Goal: Information Seeking & Learning: Check status

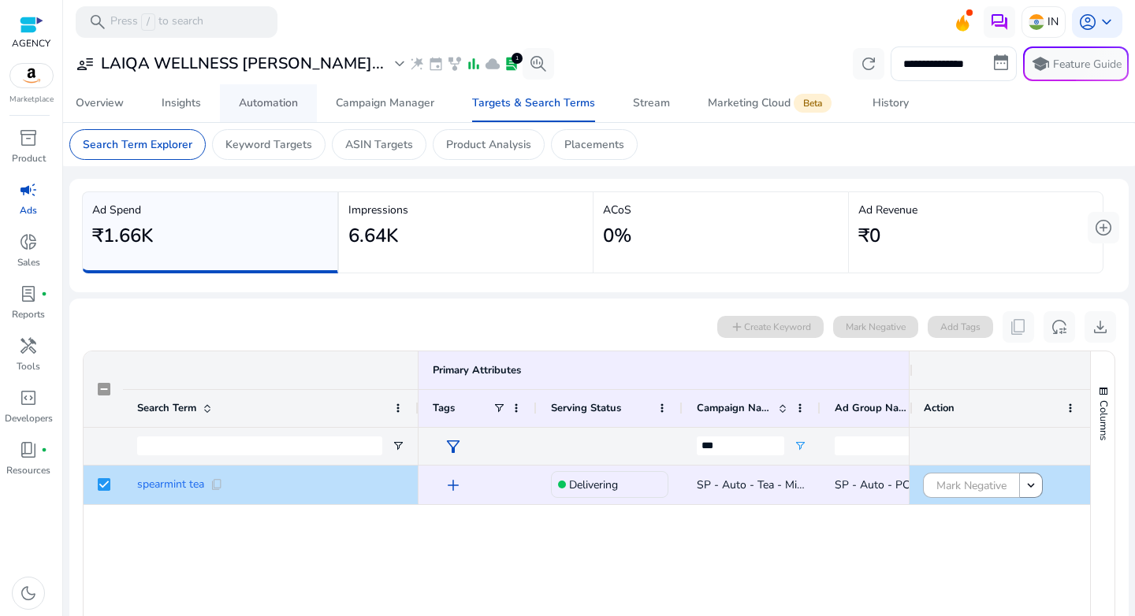
scroll to position [187, 0]
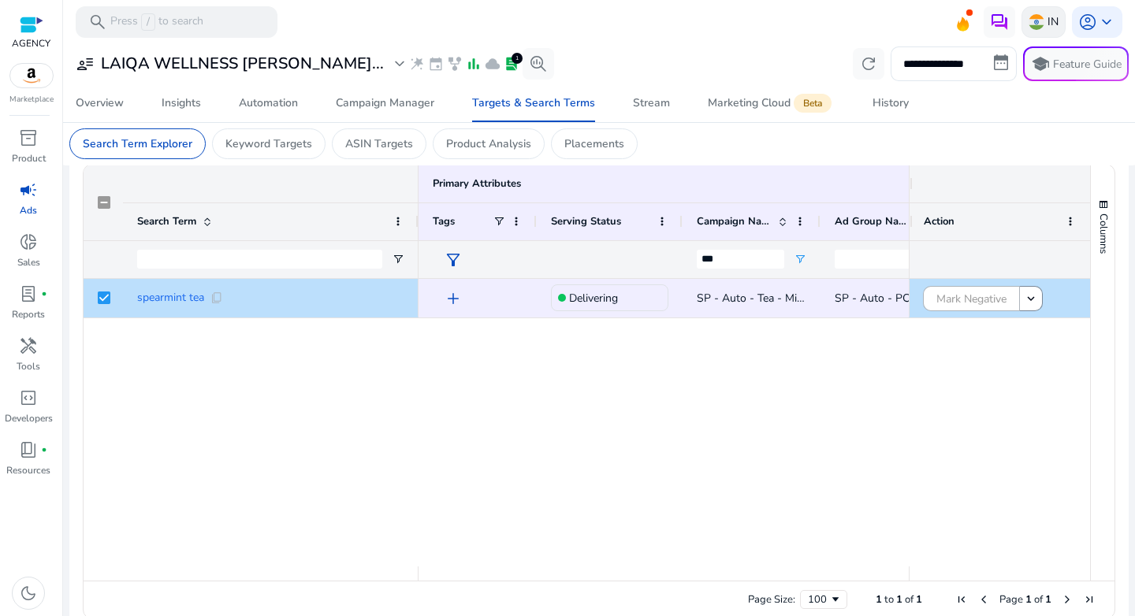
click at [1034, 20] on img at bounding box center [1037, 22] width 16 height 16
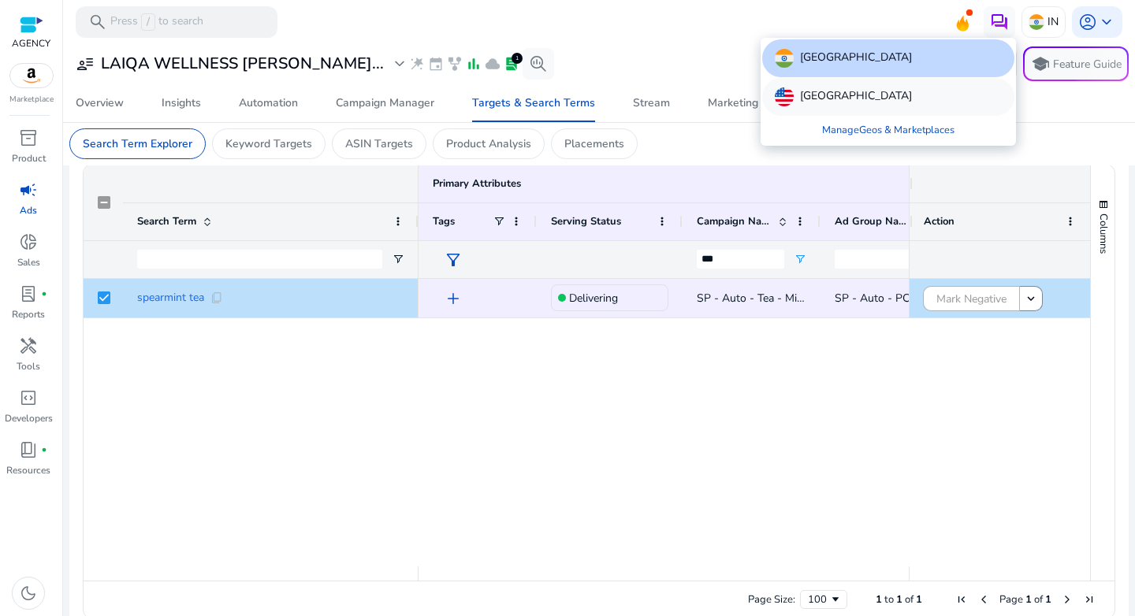
click at [831, 99] on p "[GEOGRAPHIC_DATA]" at bounding box center [856, 96] width 112 height 19
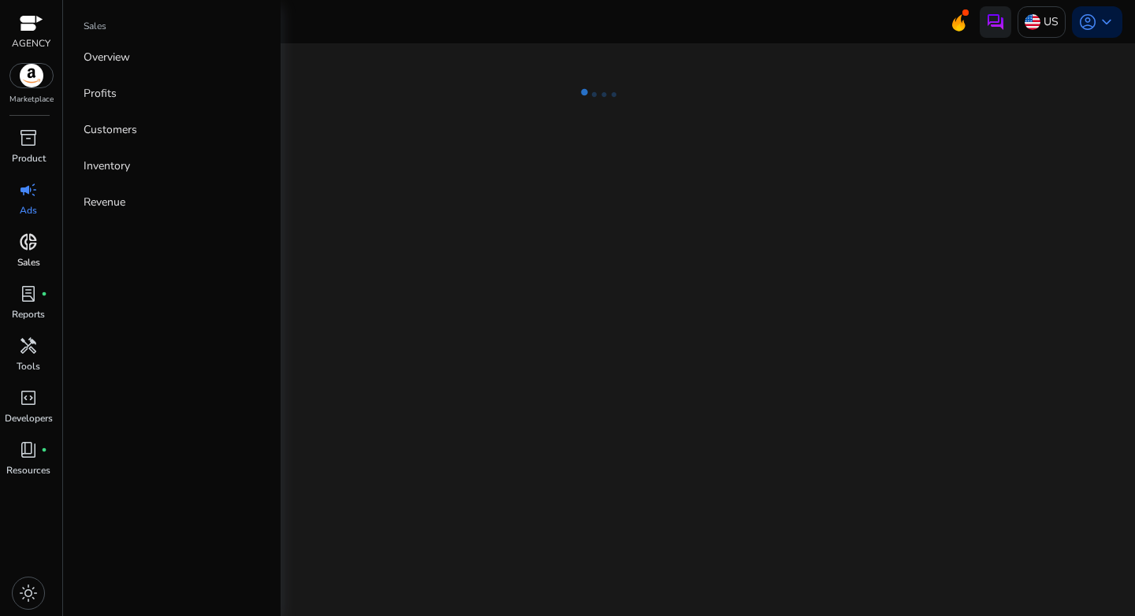
select select "*"
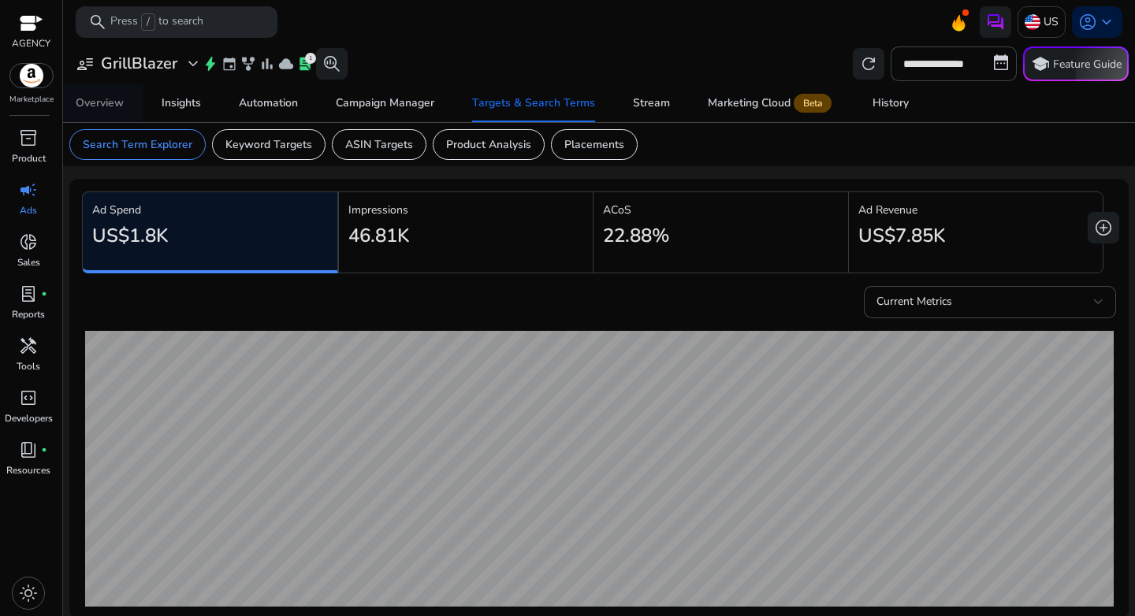
click at [94, 106] on div "Overview" at bounding box center [100, 103] width 48 height 11
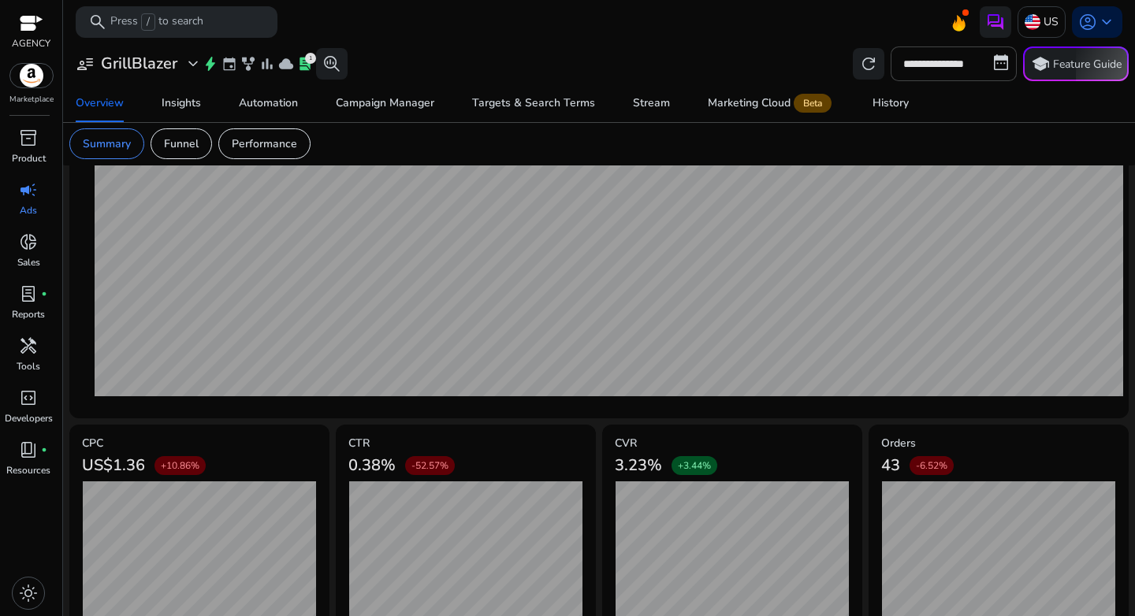
scroll to position [461, 0]
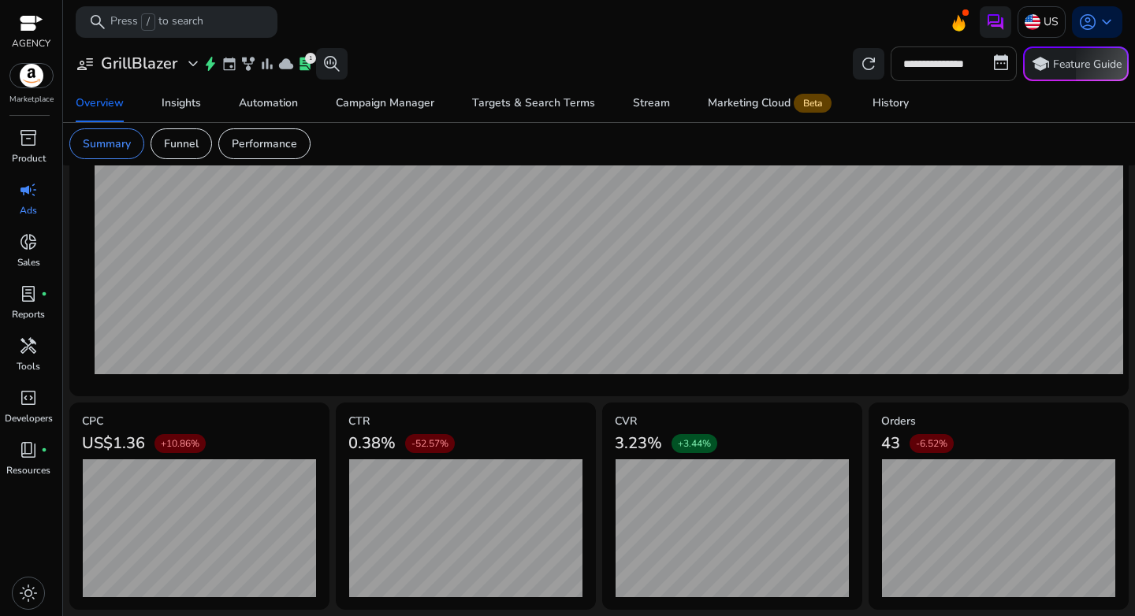
click at [965, 59] on input "**********" at bounding box center [954, 64] width 126 height 35
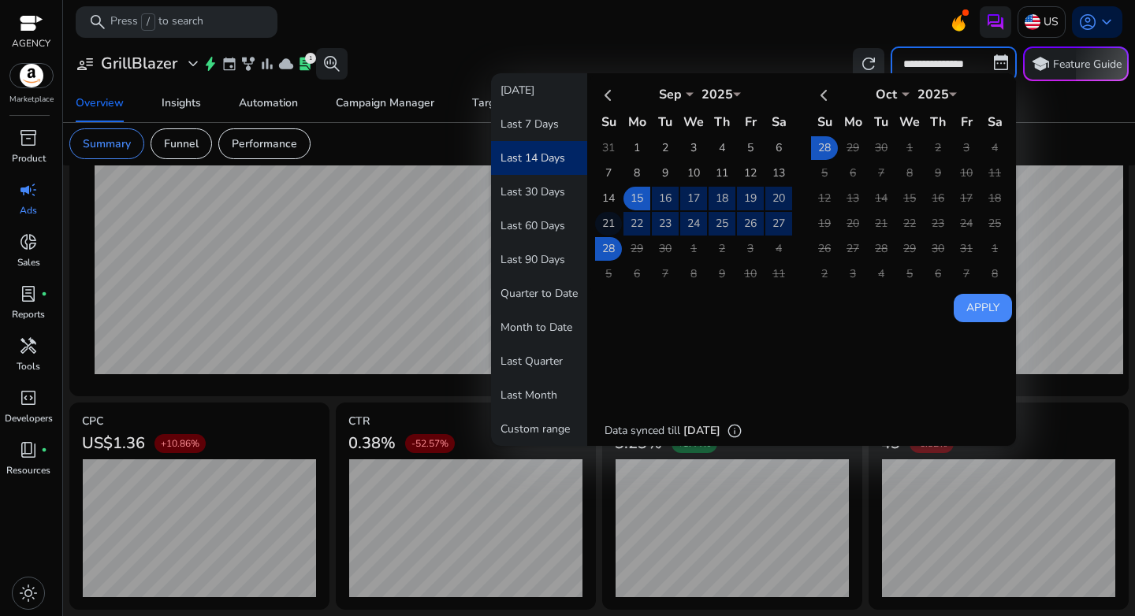
click at [599, 218] on td "21" at bounding box center [608, 224] width 27 height 24
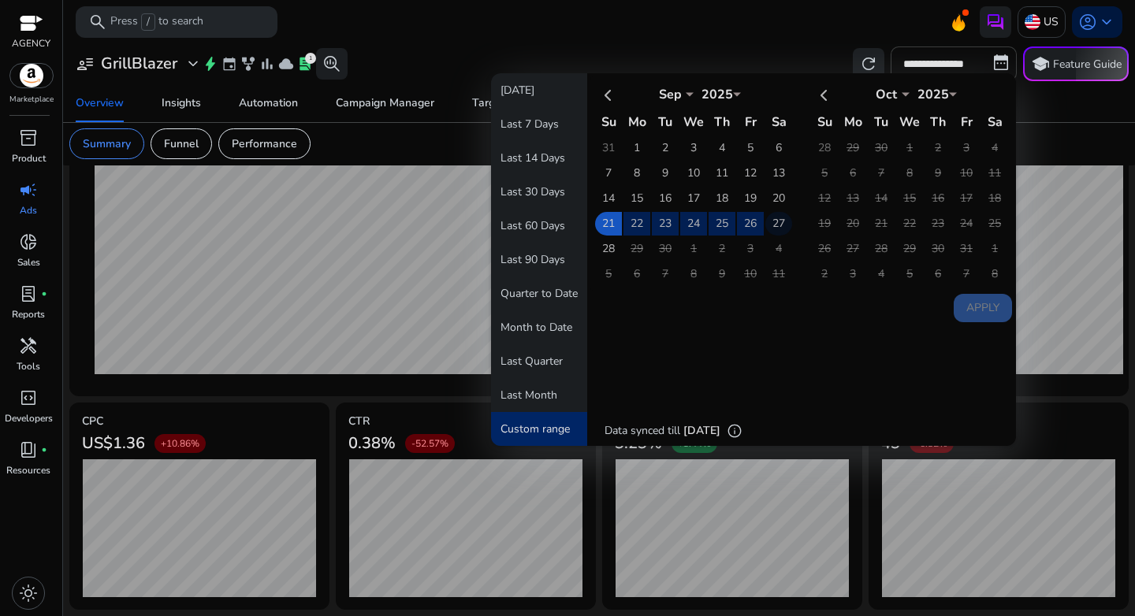
click at [768, 217] on td "27" at bounding box center [778, 224] width 27 height 24
click at [963, 312] on button "Apply" at bounding box center [983, 308] width 58 height 28
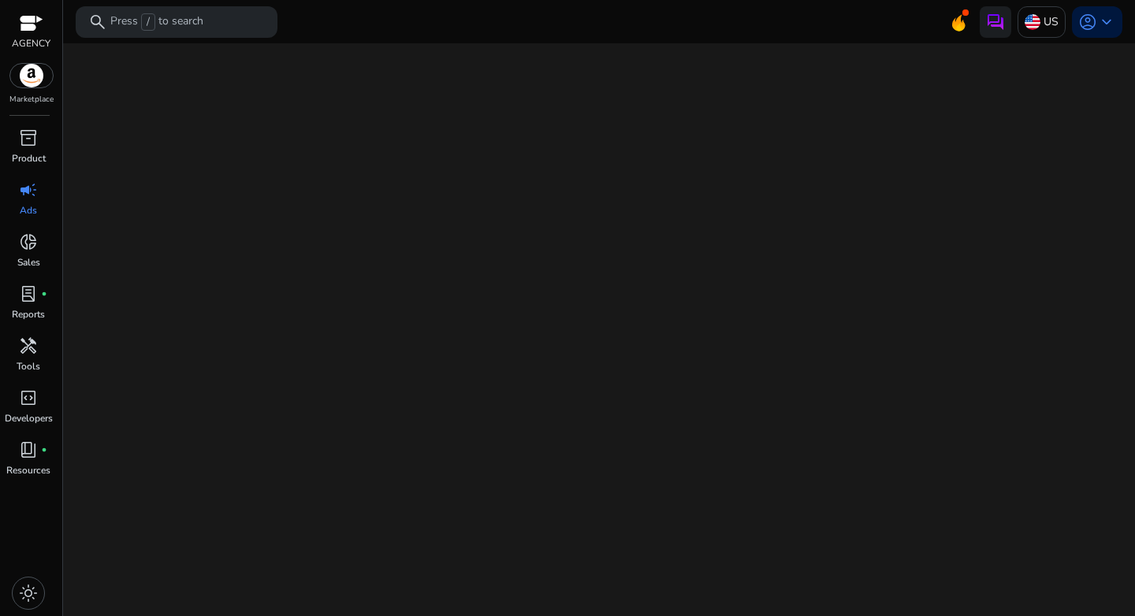
select select "*"
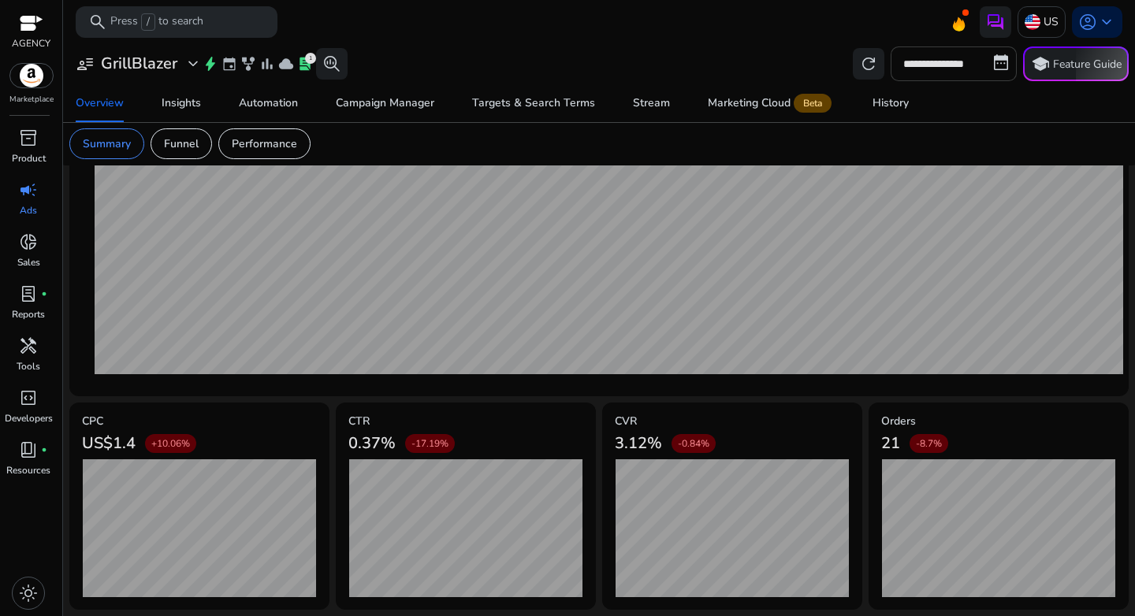
click at [926, 63] on input "**********" at bounding box center [954, 64] width 126 height 35
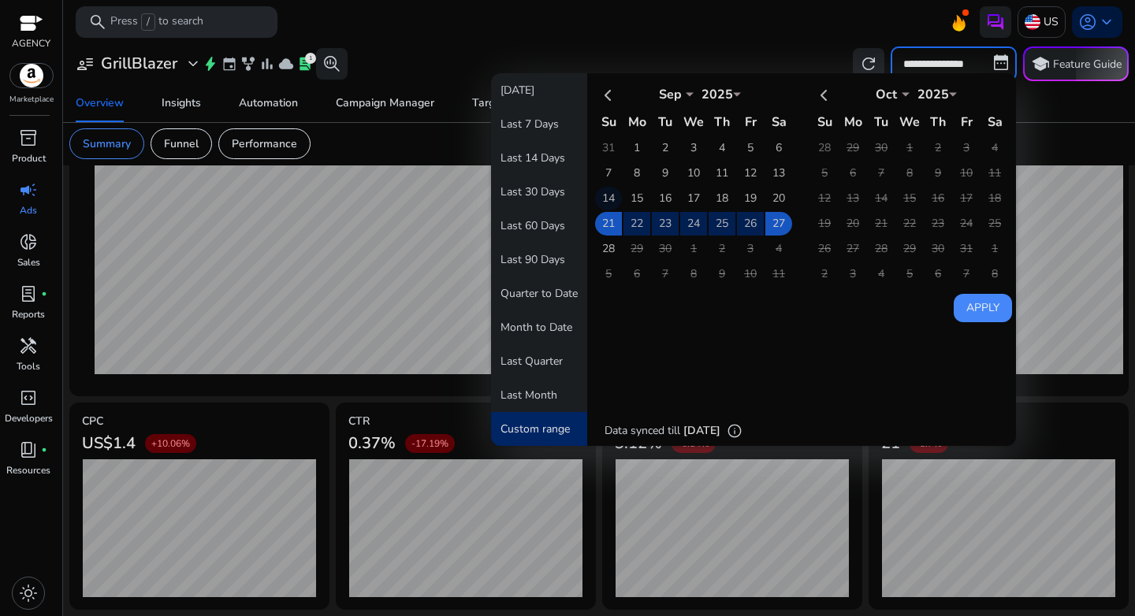
click at [601, 199] on td "14" at bounding box center [608, 199] width 27 height 24
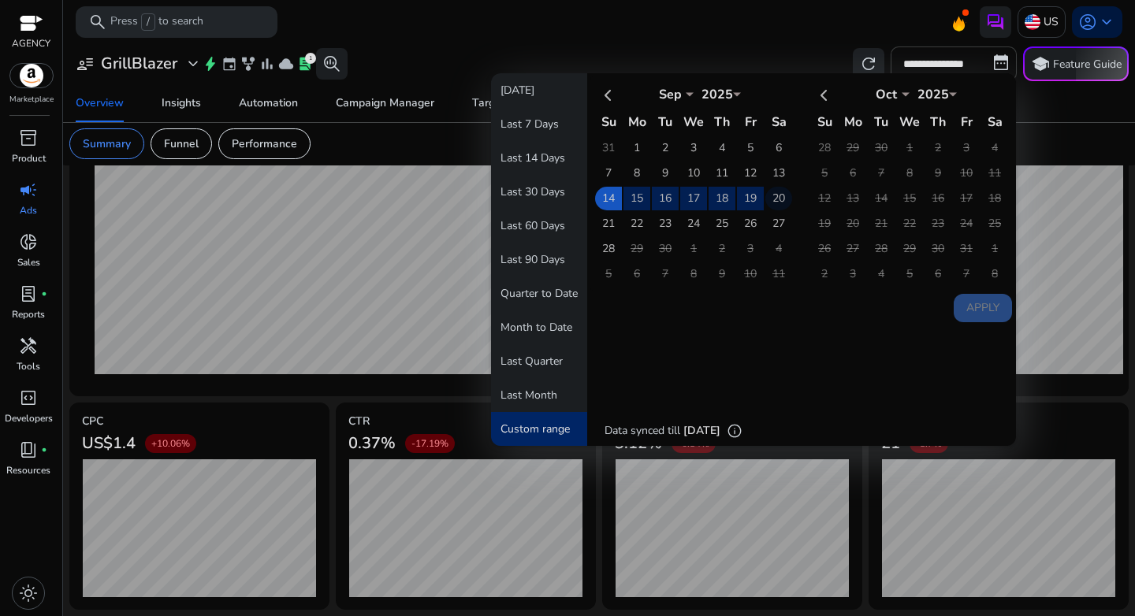
click at [773, 197] on td "20" at bounding box center [778, 199] width 27 height 24
click at [996, 305] on button "Apply" at bounding box center [983, 308] width 58 height 28
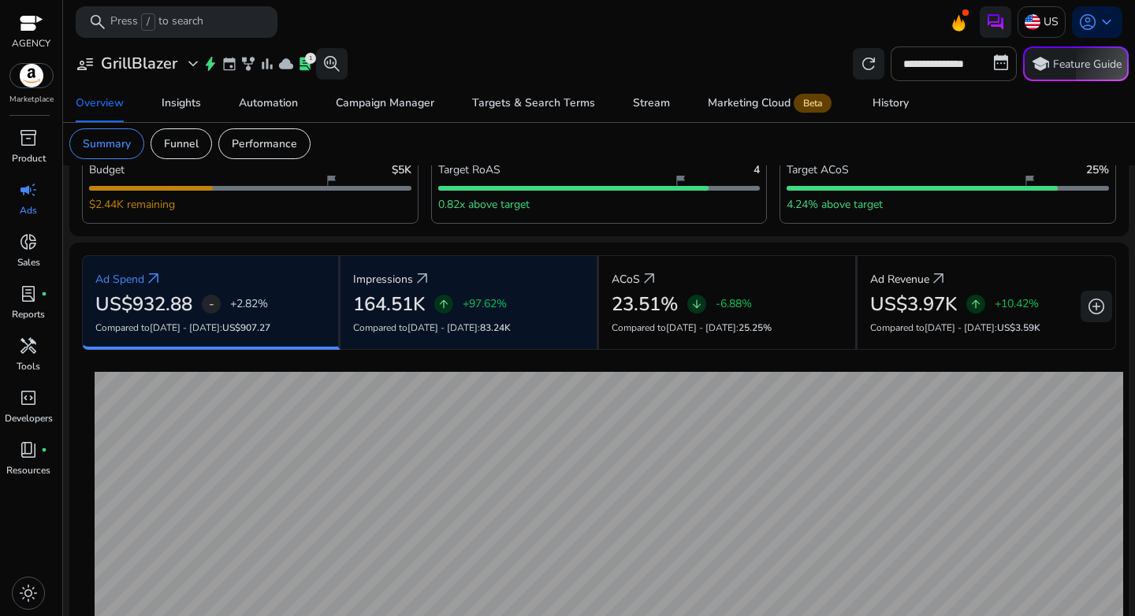
scroll to position [0, 0]
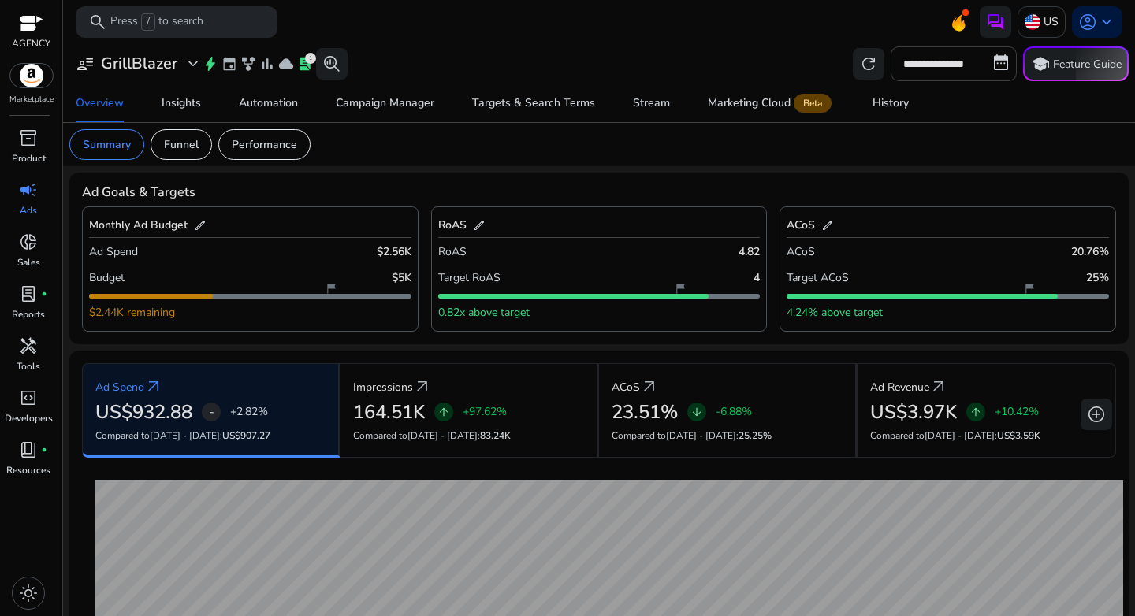
click at [958, 67] on input "**********" at bounding box center [954, 64] width 126 height 35
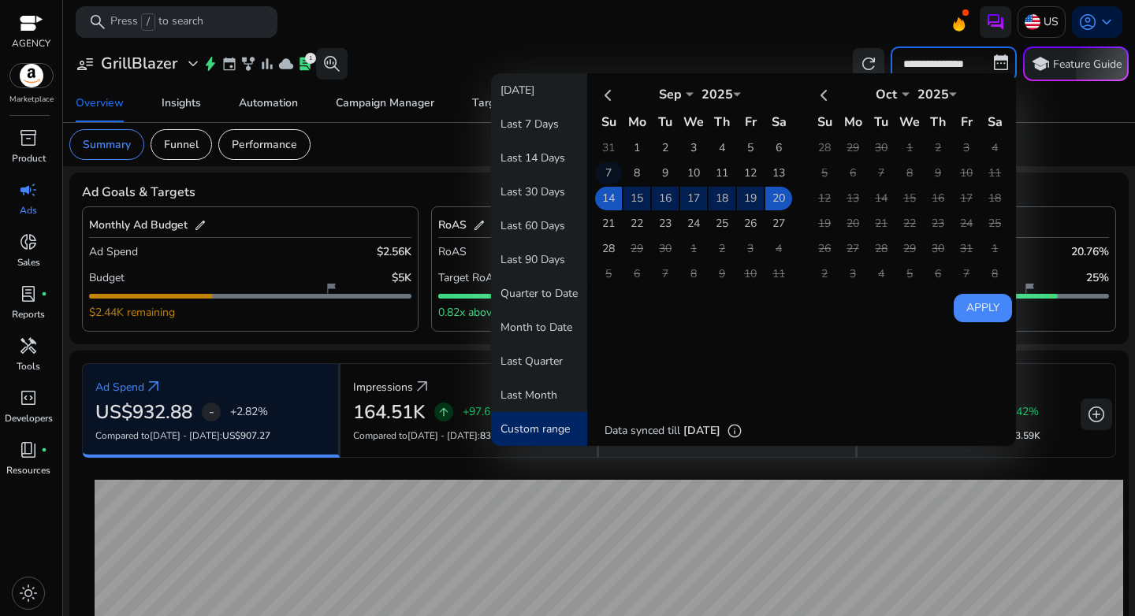
click at [601, 172] on td "7" at bounding box center [608, 174] width 27 height 24
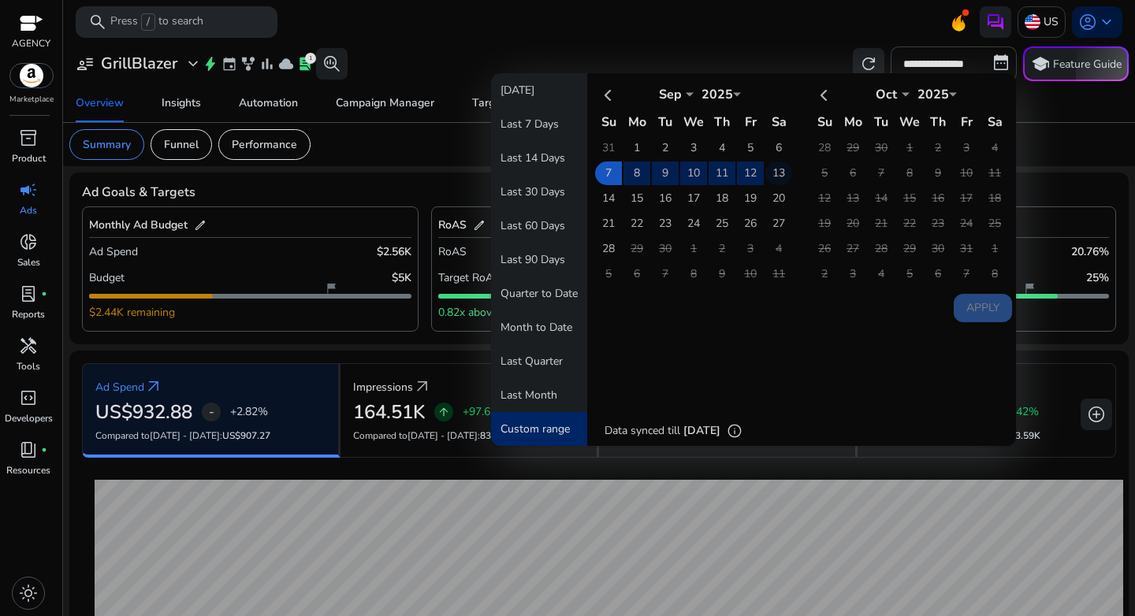
click at [784, 172] on td "13" at bounding box center [778, 174] width 27 height 24
click at [981, 312] on button "Apply" at bounding box center [983, 308] width 58 height 28
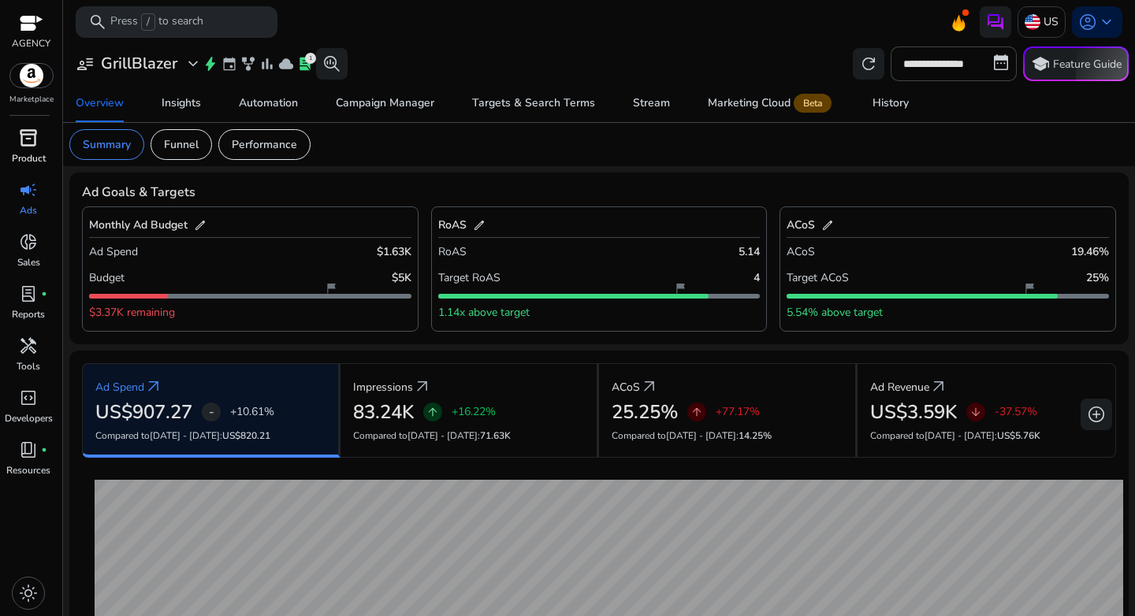
click at [35, 146] on span "inventory_2" at bounding box center [28, 137] width 19 height 19
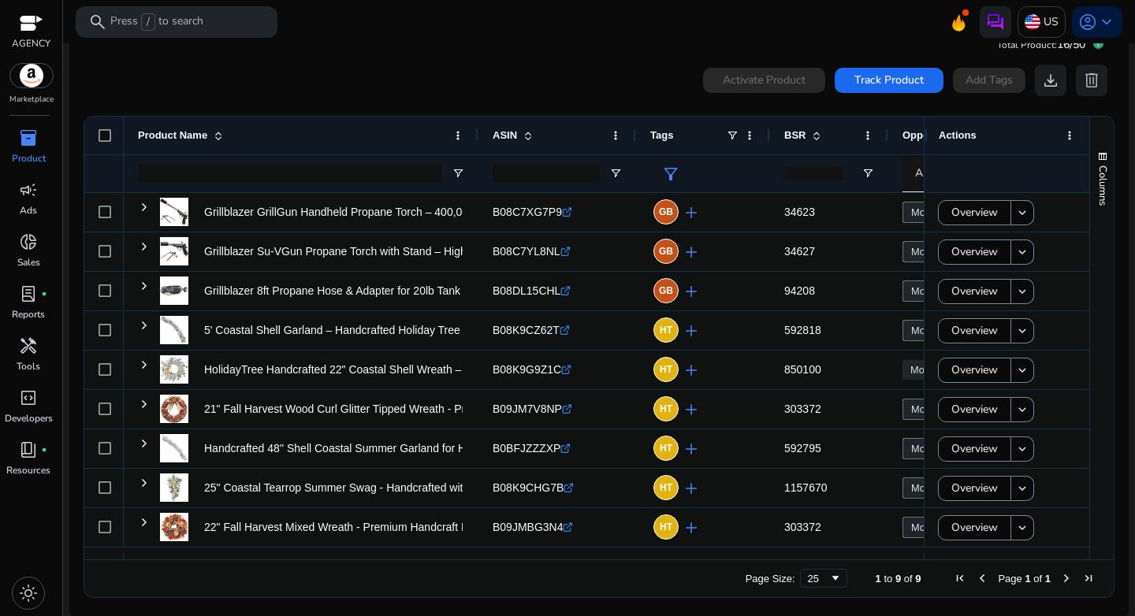
scroll to position [34, 0]
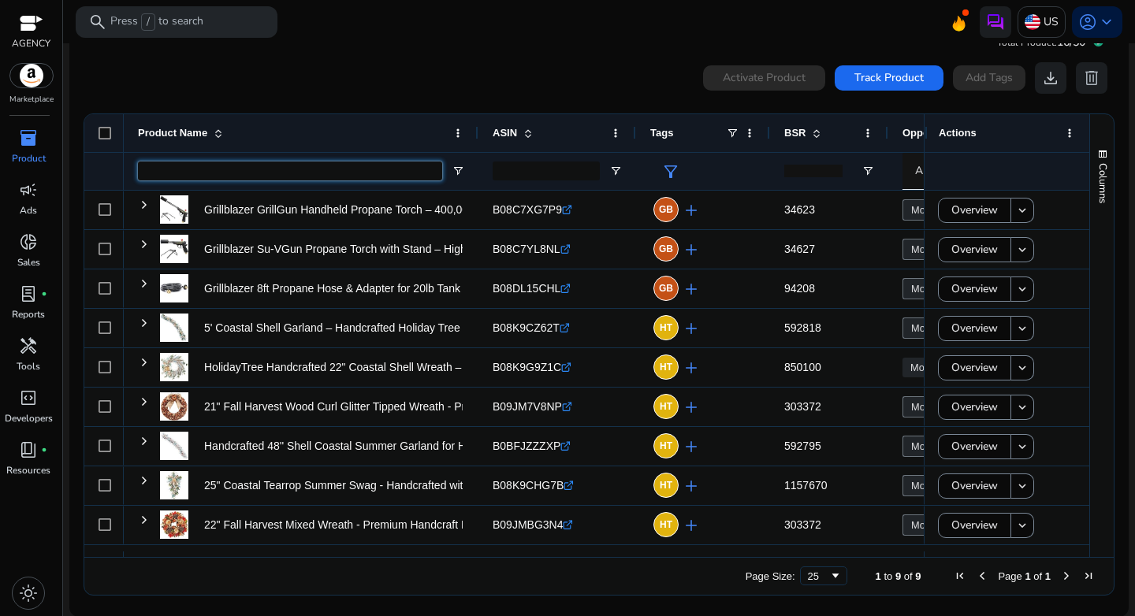
click at [260, 176] on input "Product Name Filter Input" at bounding box center [290, 171] width 304 height 19
type input "**********"
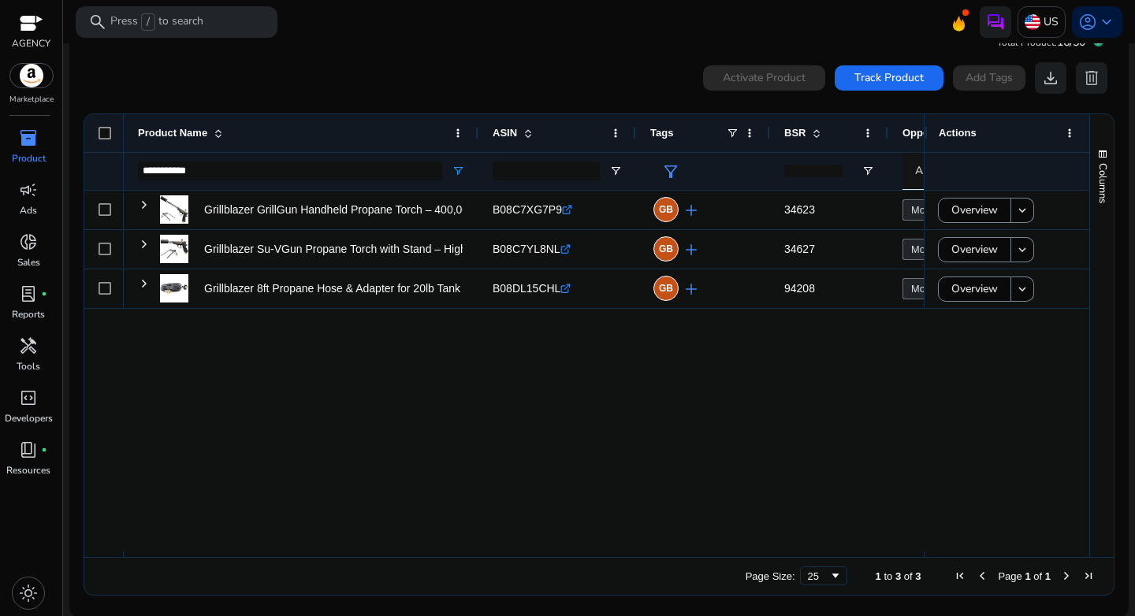
drag, startPoint x: 378, startPoint y: 557, endPoint x: 400, endPoint y: 548, distance: 24.0
click at [404, 550] on div "Drag here to set row groups Drag here to set column labels Product Name ASIN" at bounding box center [599, 355] width 1031 height 482
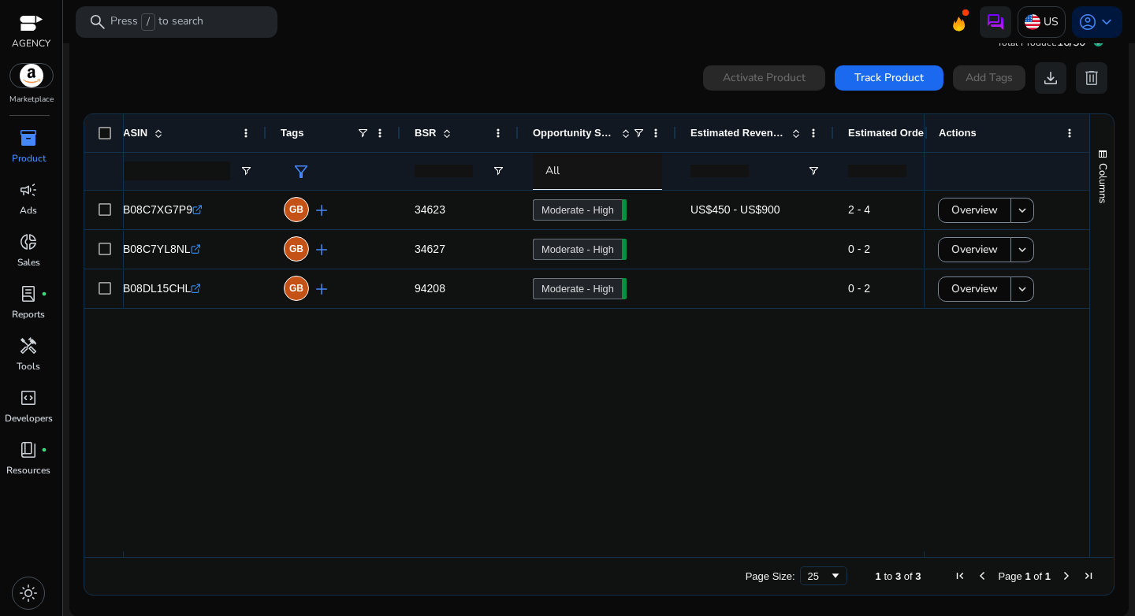
scroll to position [0, 0]
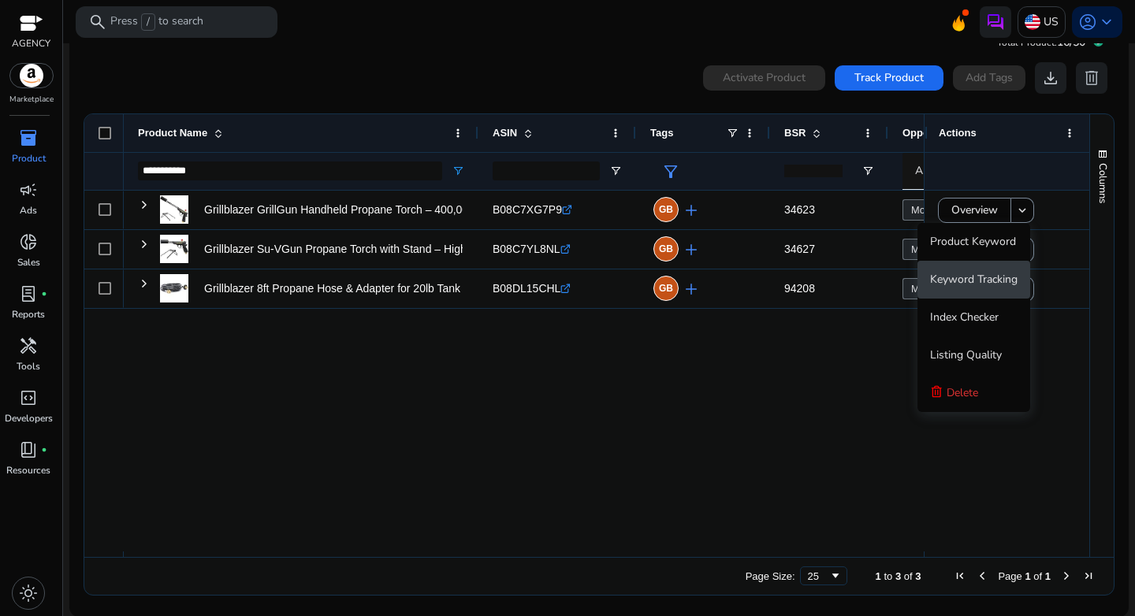
click at [992, 270] on span "Keyword Tracking" at bounding box center [973, 280] width 87 height 32
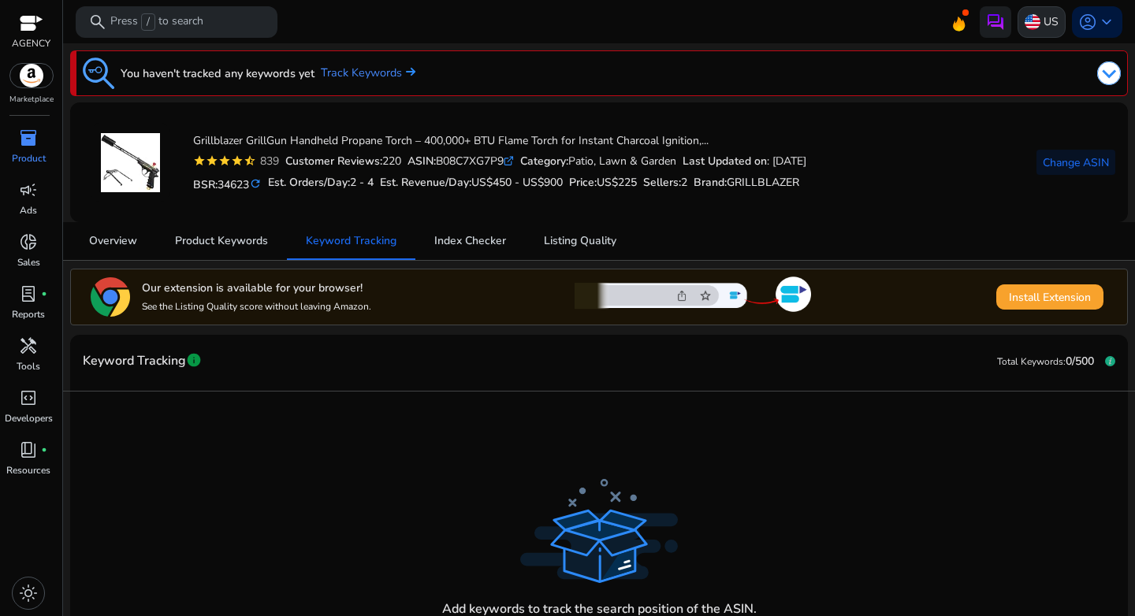
click at [1036, 21] on div "US" at bounding box center [1042, 22] width 48 height 32
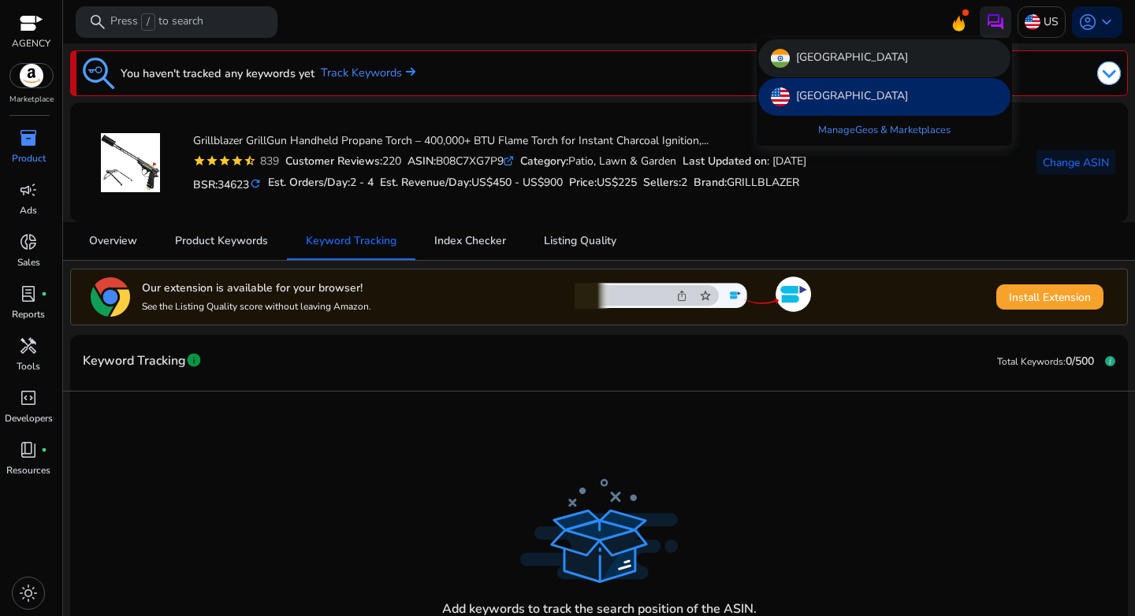
click at [806, 61] on p "[GEOGRAPHIC_DATA]" at bounding box center [852, 58] width 112 height 19
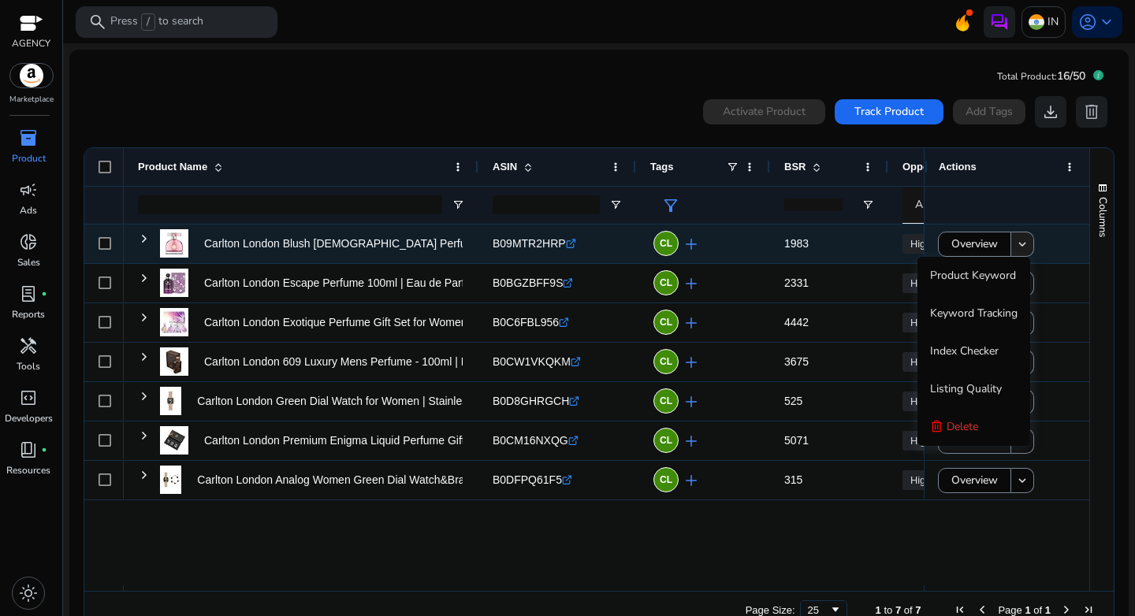
click at [1017, 245] on mat-icon "keyboard_arrow_down" at bounding box center [1022, 244] width 14 height 14
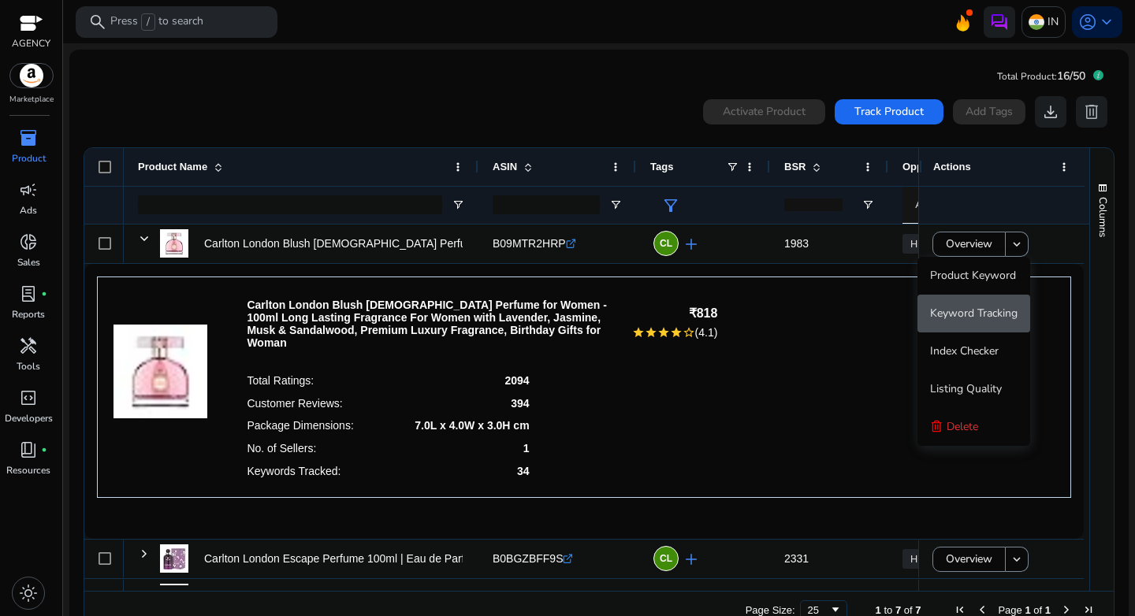
click at [979, 318] on span "Keyword Tracking" at bounding box center [973, 313] width 87 height 15
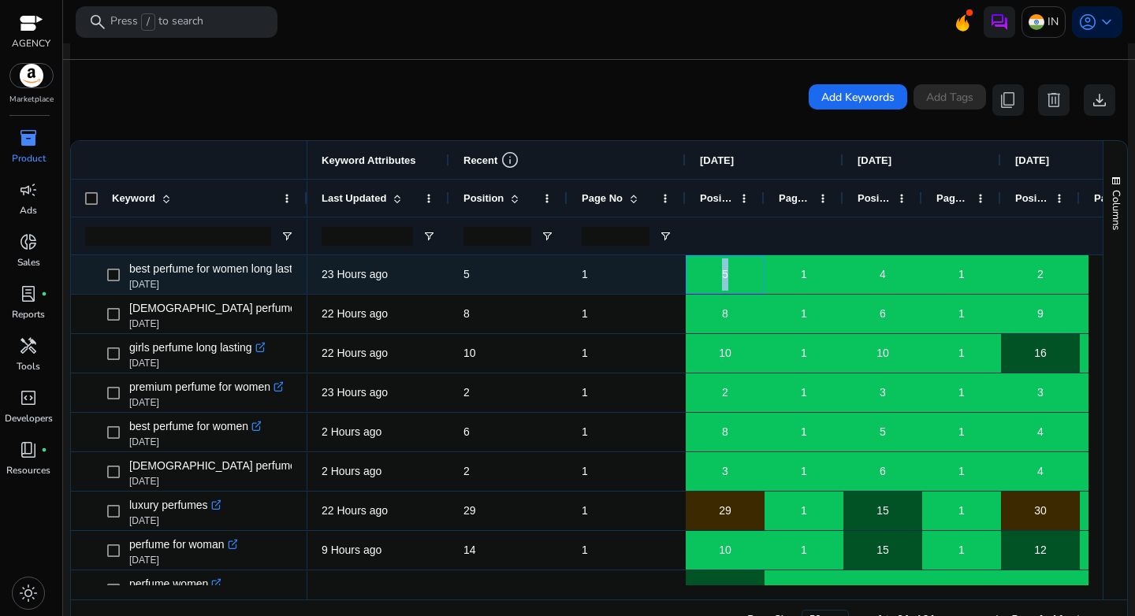
drag, startPoint x: 724, startPoint y: 265, endPoint x: 745, endPoint y: 274, distance: 22.6
click at [745, 274] on div "5" at bounding box center [725, 275] width 77 height 32
drag, startPoint x: 795, startPoint y: 278, endPoint x: 808, endPoint y: 278, distance: 13.4
click at [808, 278] on div "1" at bounding box center [803, 275] width 77 height 32
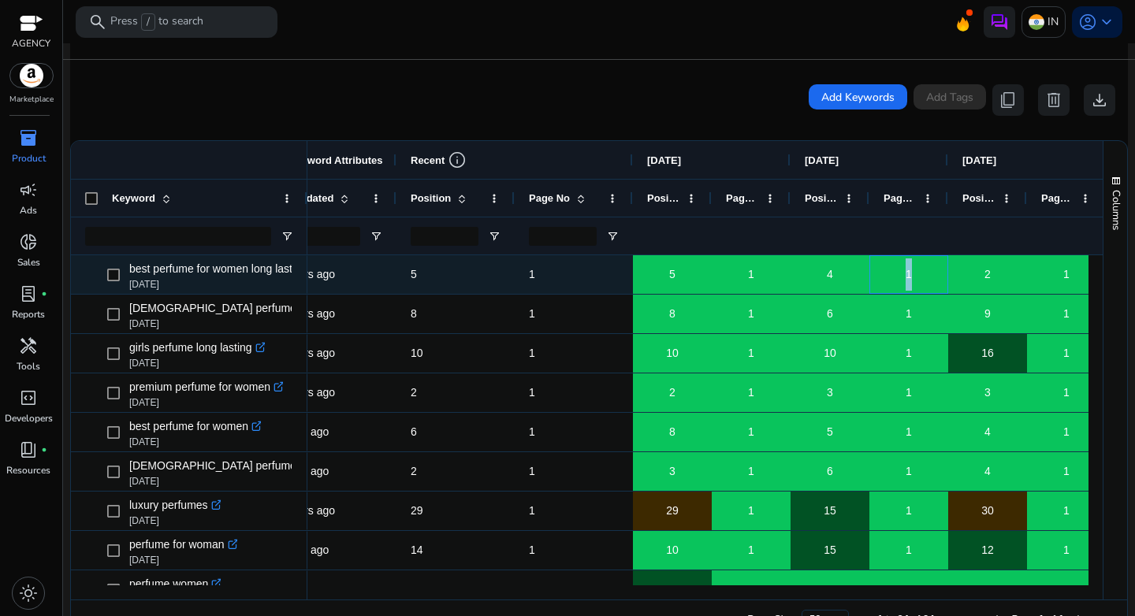
drag, startPoint x: 913, startPoint y: 274, endPoint x: 925, endPoint y: 275, distance: 11.9
click at [925, 275] on div "1" at bounding box center [908, 275] width 77 height 32
click at [848, 274] on div "4" at bounding box center [829, 275] width 77 height 32
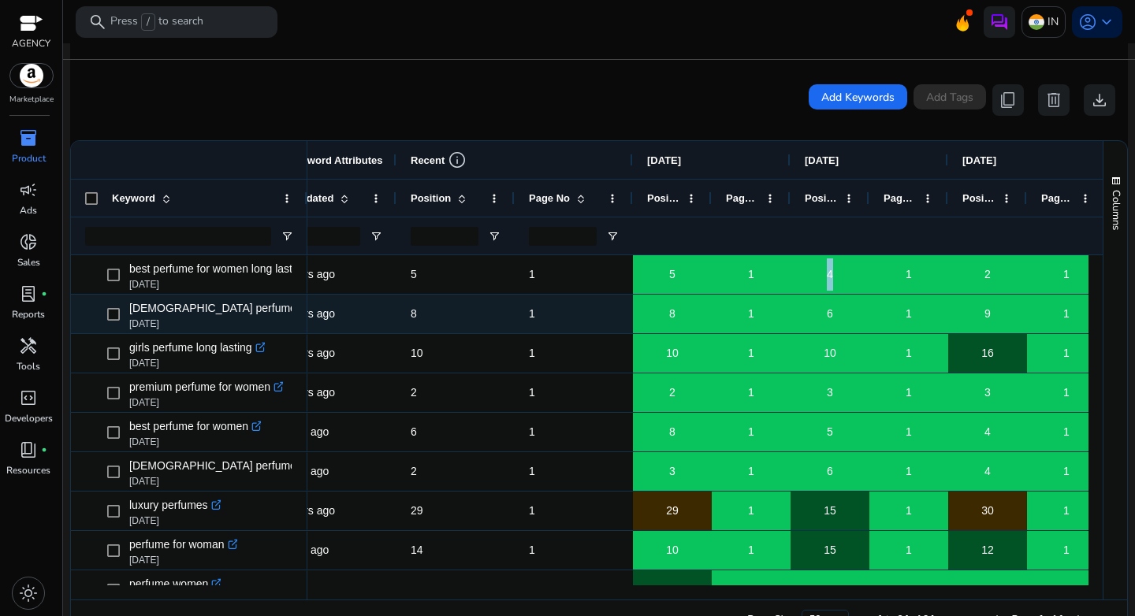
click at [874, 300] on div "1" at bounding box center [908, 314] width 77 height 32
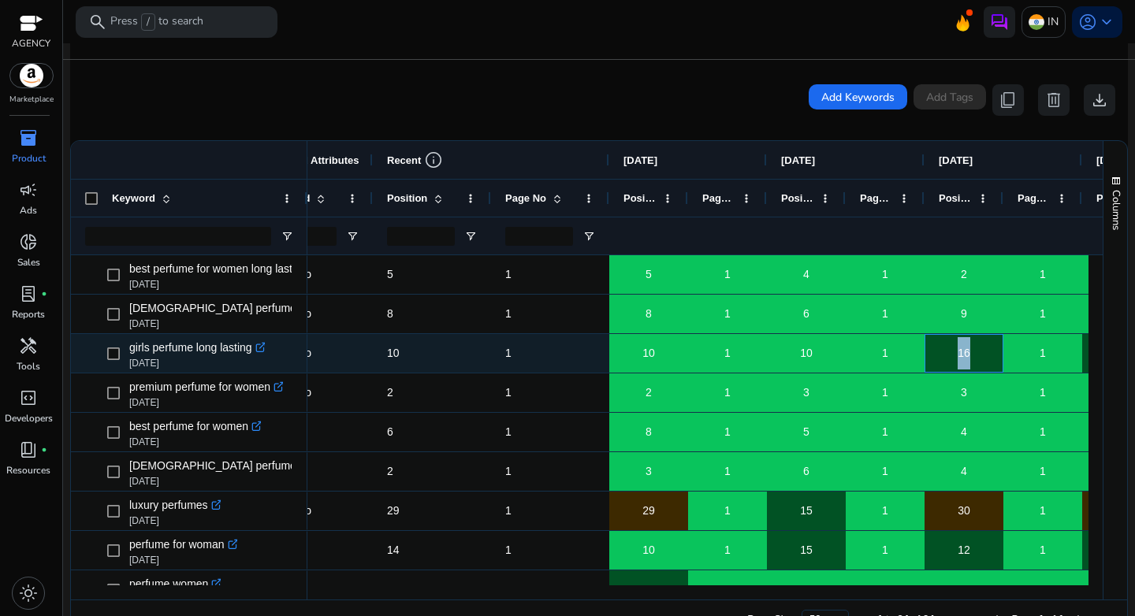
drag, startPoint x: 957, startPoint y: 355, endPoint x: 983, endPoint y: 356, distance: 26.0
click at [983, 356] on div "16" at bounding box center [963, 353] width 77 height 32
drag, startPoint x: 793, startPoint y: 356, endPoint x: 833, endPoint y: 355, distance: 40.2
click at [833, 355] on div "10" at bounding box center [806, 353] width 77 height 32
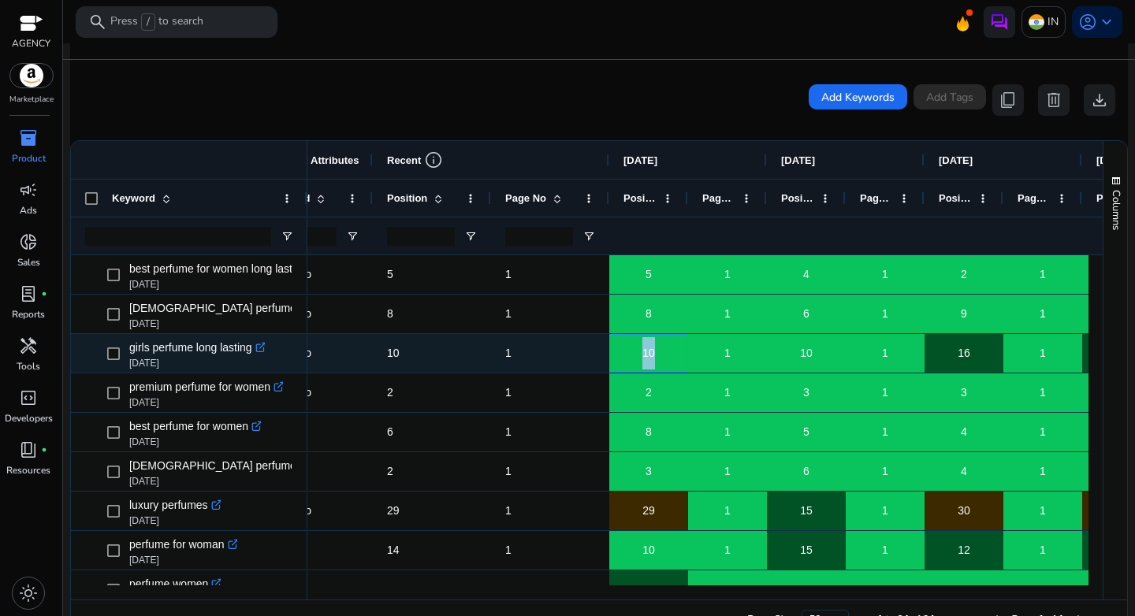
click at [676, 354] on div "10" at bounding box center [648, 353] width 77 height 32
click at [677, 354] on div "10" at bounding box center [648, 353] width 77 height 32
drag, startPoint x: 796, startPoint y: 352, endPoint x: 825, endPoint y: 352, distance: 29.2
click at [825, 352] on div "10" at bounding box center [806, 353] width 77 height 32
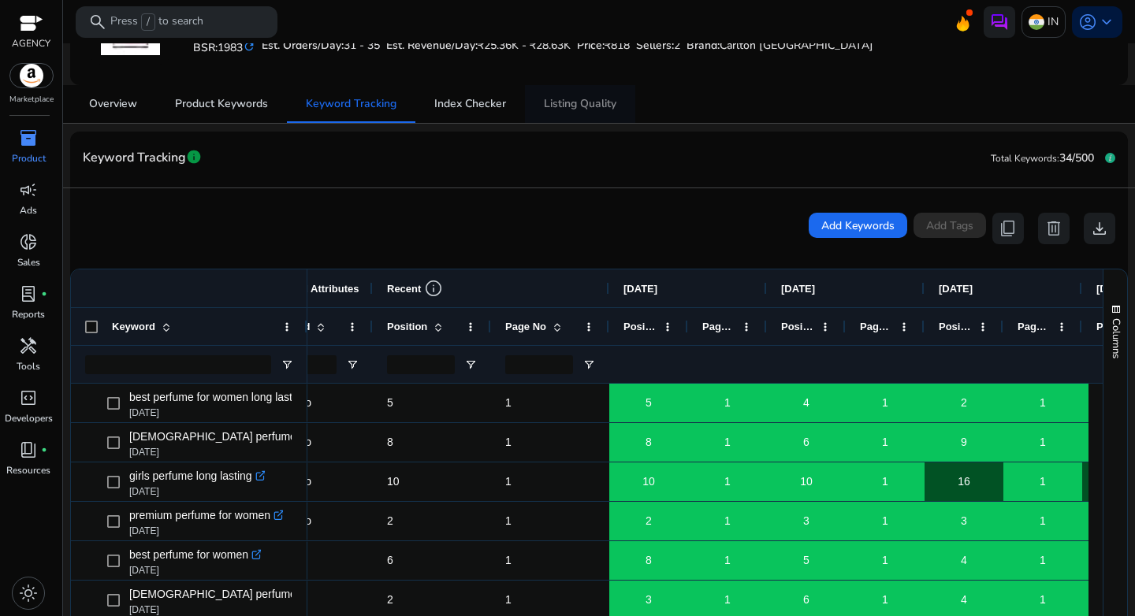
click at [567, 102] on span "Listing Quality" at bounding box center [580, 104] width 73 height 11
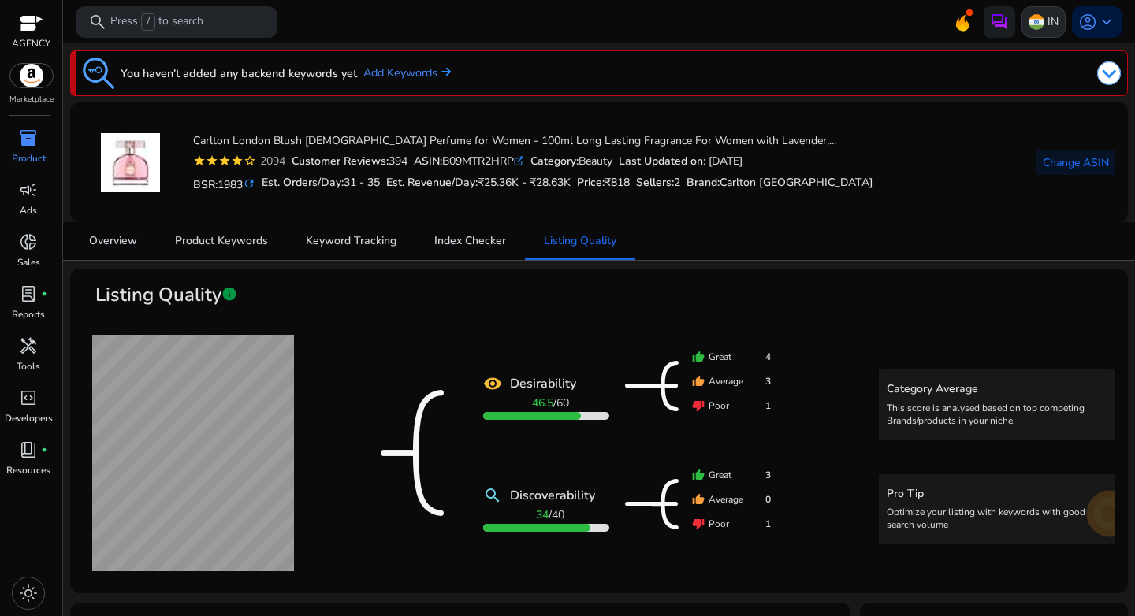
click at [1029, 17] on img at bounding box center [1037, 22] width 16 height 16
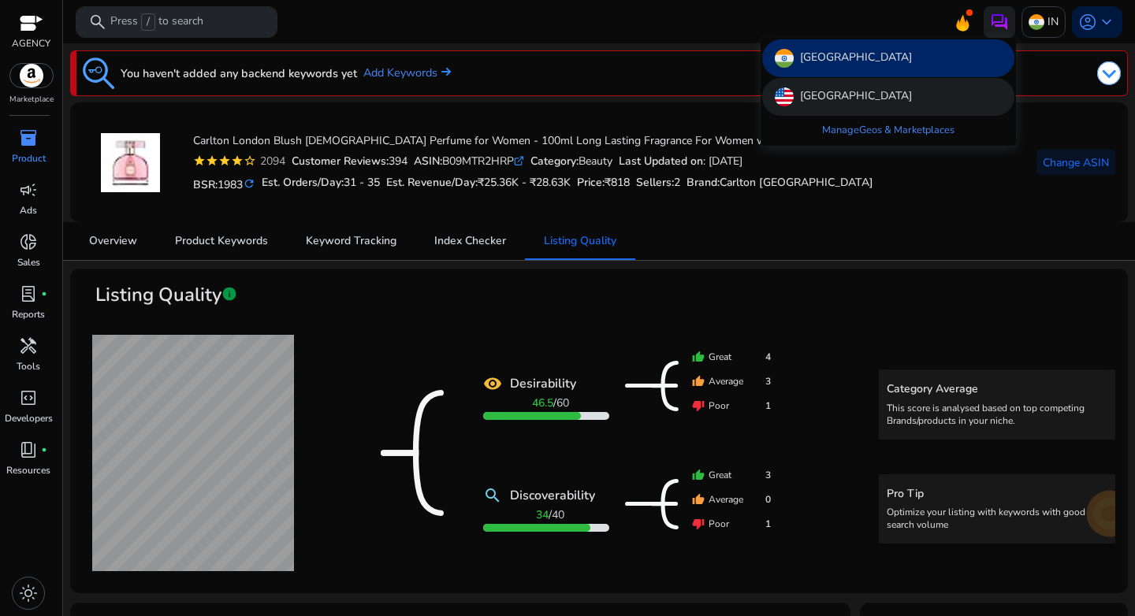
click at [838, 95] on p "[GEOGRAPHIC_DATA]" at bounding box center [856, 96] width 112 height 19
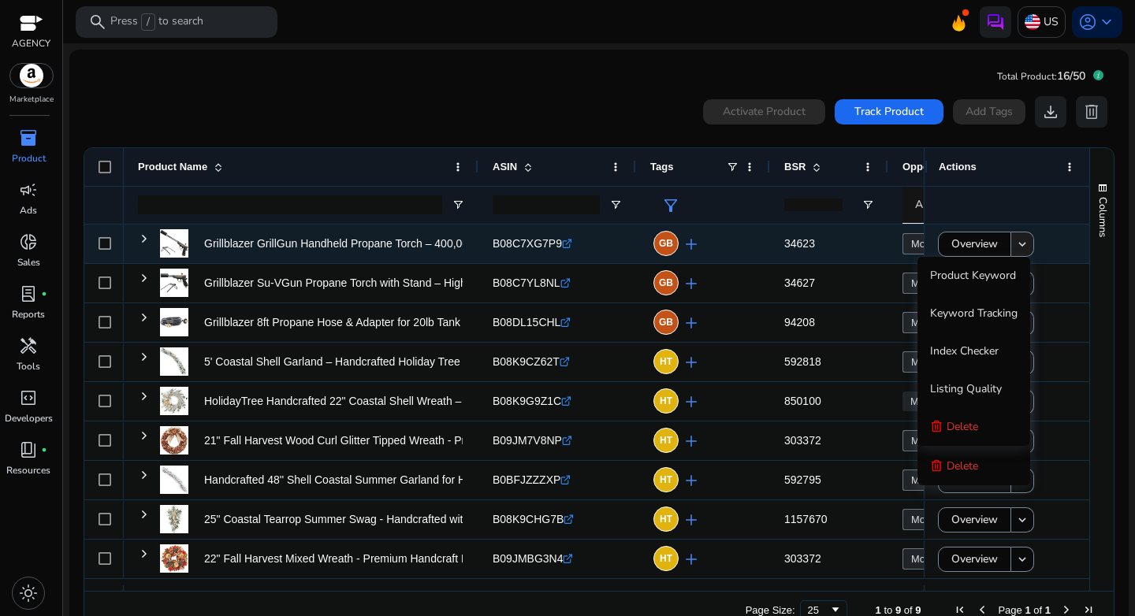
click at [1020, 243] on mat-icon "keyboard_arrow_down" at bounding box center [1022, 244] width 14 height 14
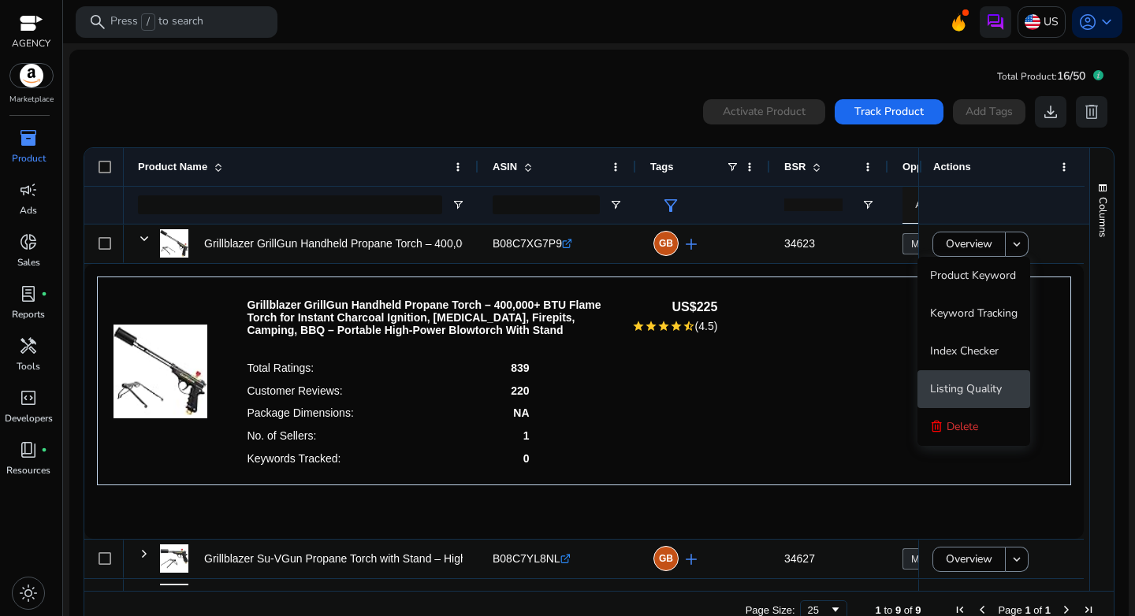
click at [983, 384] on span "Listing Quality" at bounding box center [966, 389] width 72 height 15
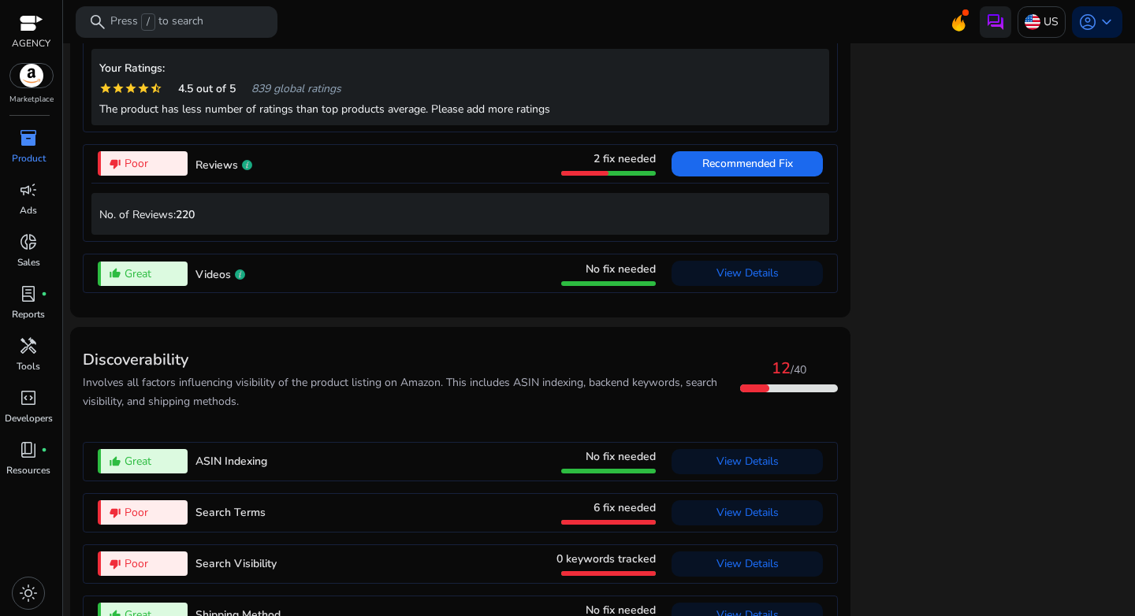
scroll to position [1606, 0]
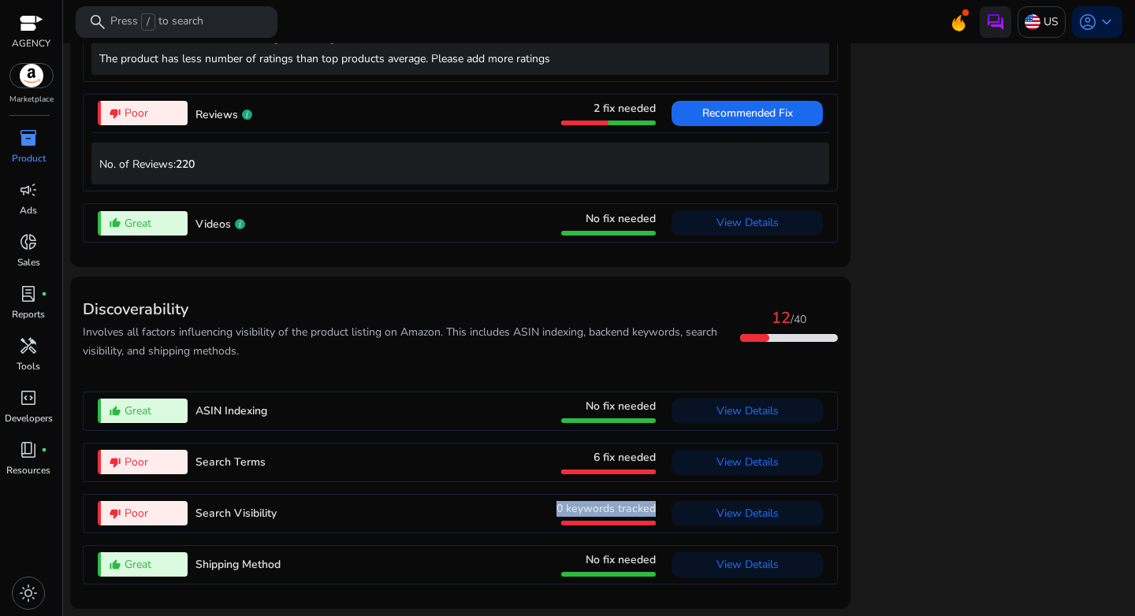
drag, startPoint x: 608, startPoint y: 512, endPoint x: 648, endPoint y: 512, distance: 40.2
click at [648, 512] on div "thumb_down_alt Poor Search Visibility 0 keywords tracked View Details" at bounding box center [460, 514] width 738 height 38
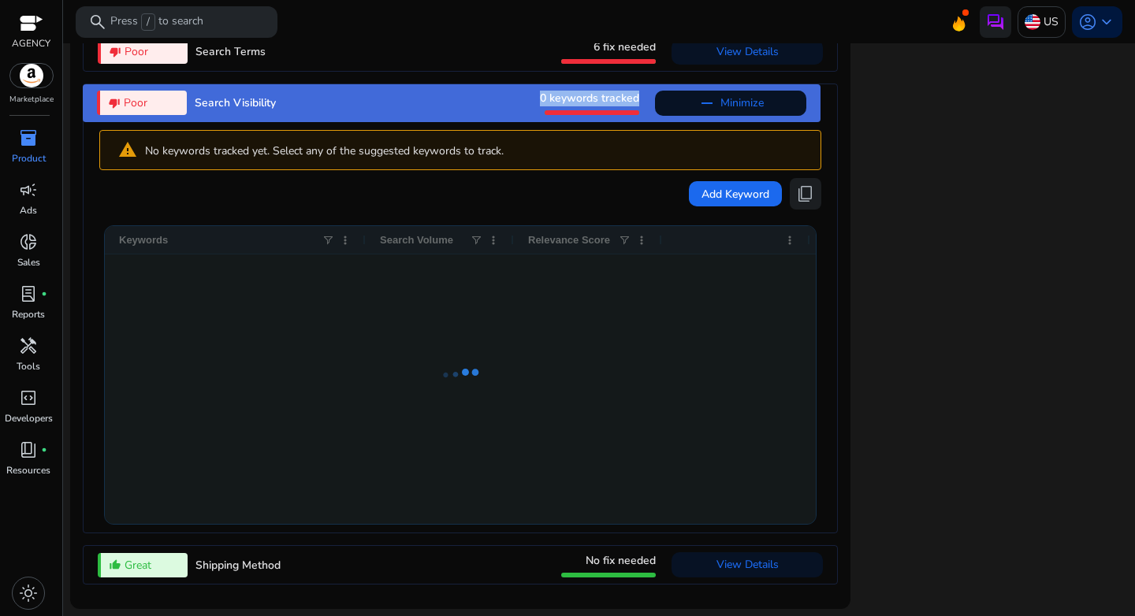
scroll to position [2016, 0]
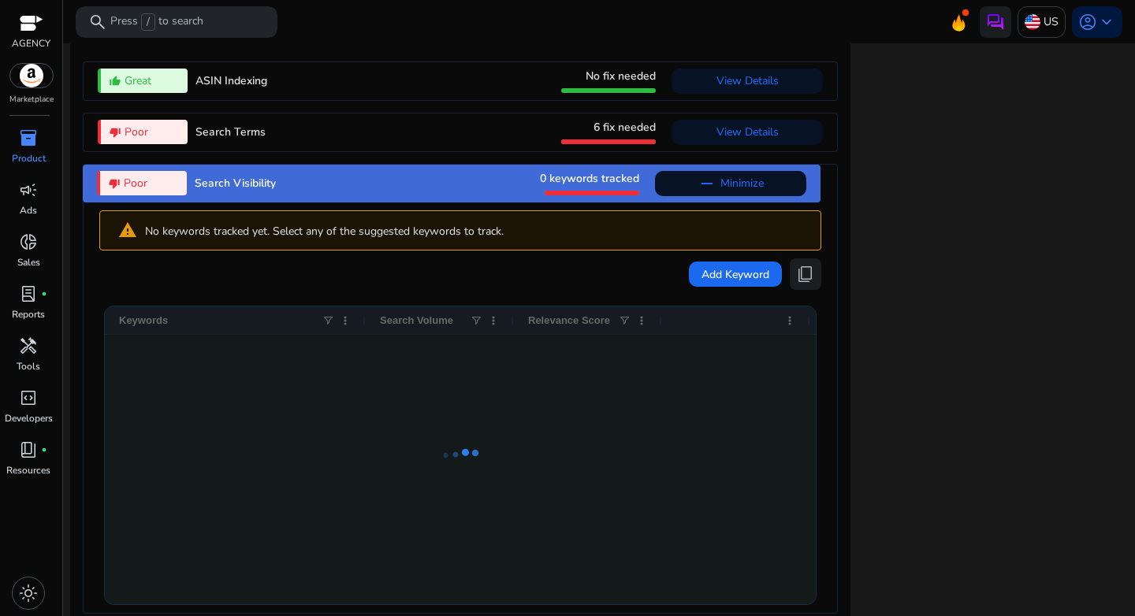
scroll to position [1677, 0]
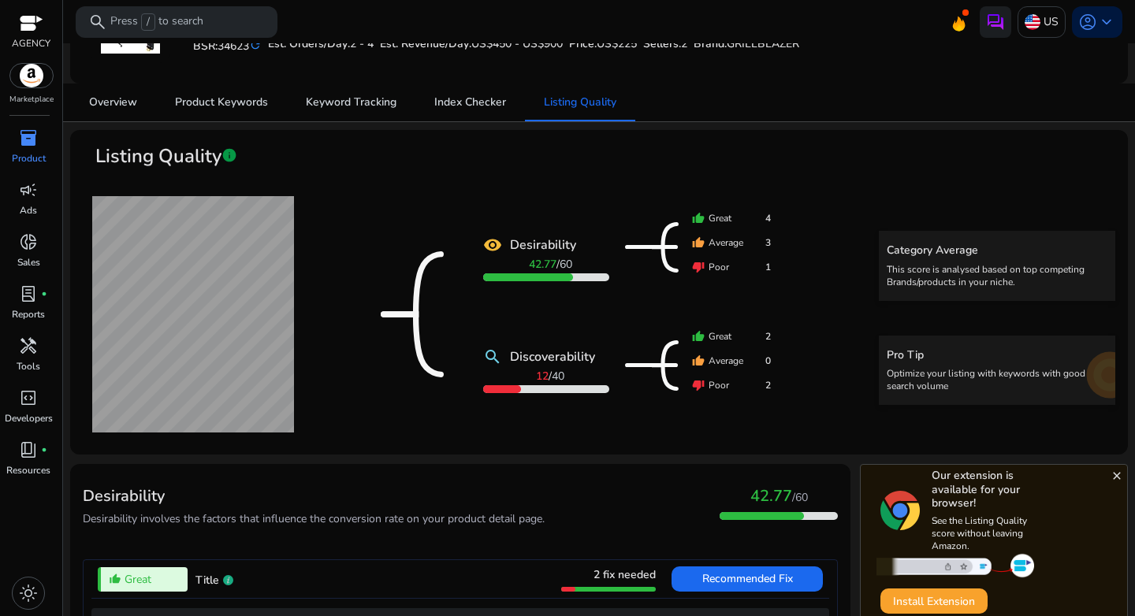
scroll to position [0, 0]
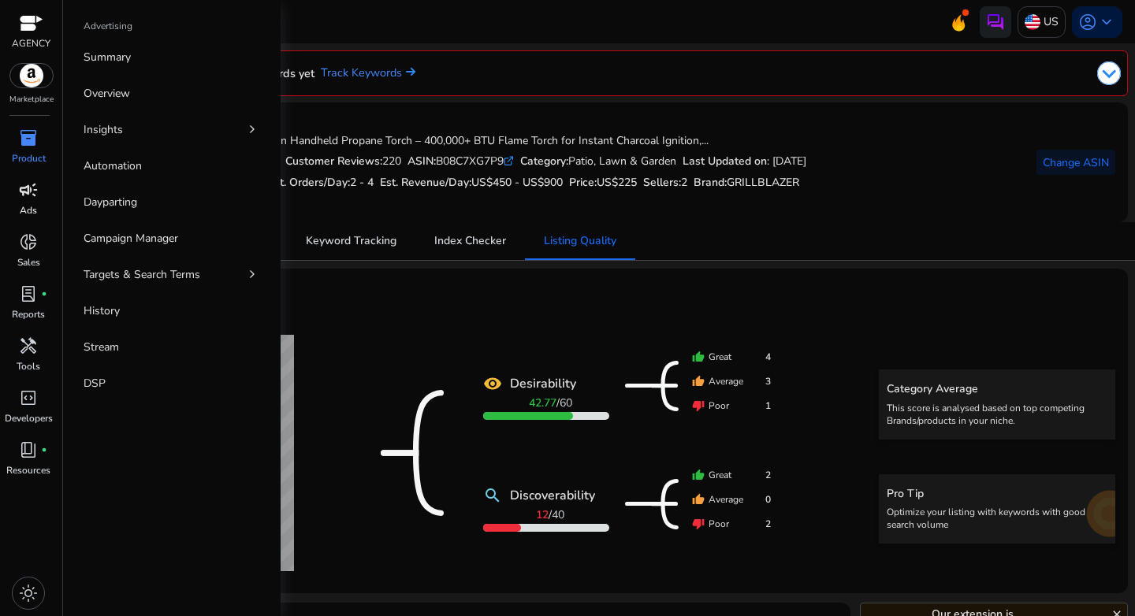
click at [32, 208] on p "Ads" at bounding box center [28, 210] width 17 height 14
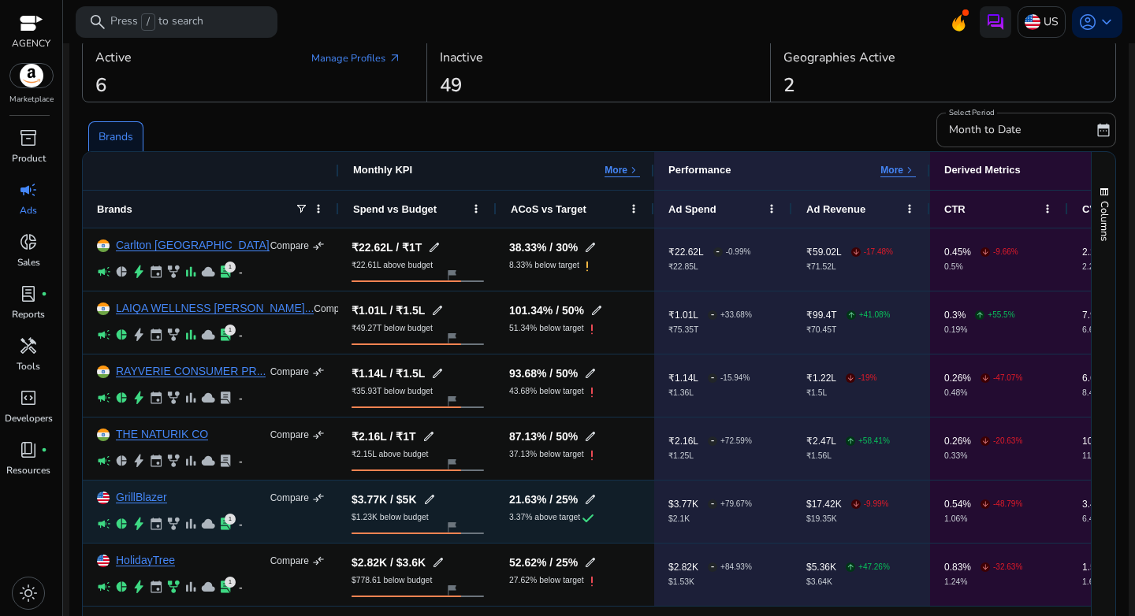
scroll to position [84, 0]
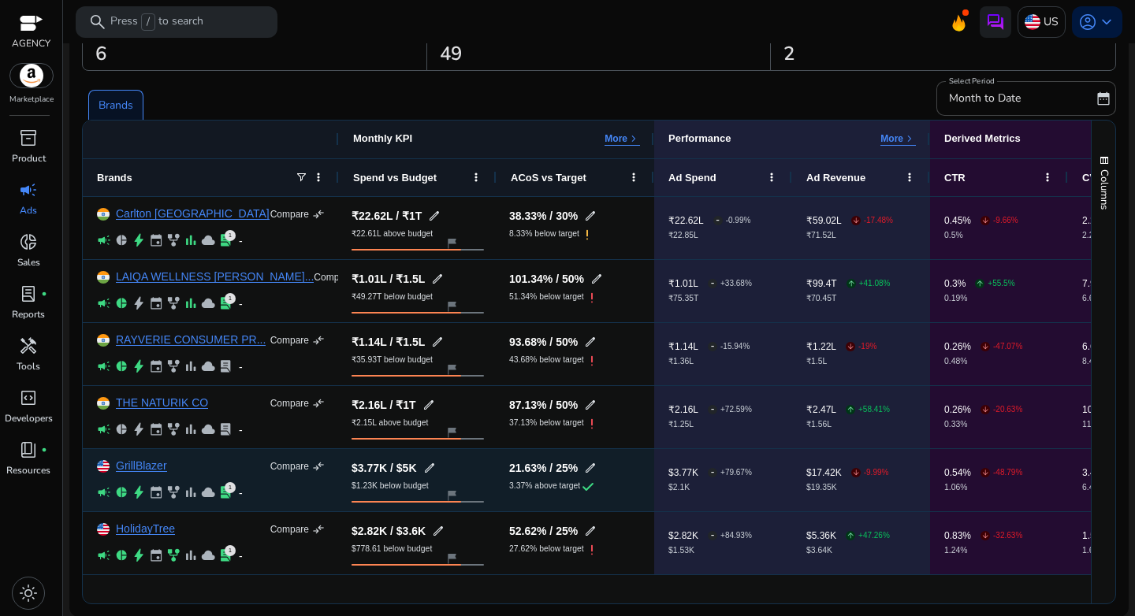
click at [135, 472] on div "GrillBlazer Compare compare_arrows campaign pie_chart bolt event family_history…" at bounding box center [211, 480] width 228 height 61
click at [137, 468] on link "GrillBlazer" at bounding box center [141, 466] width 51 height 12
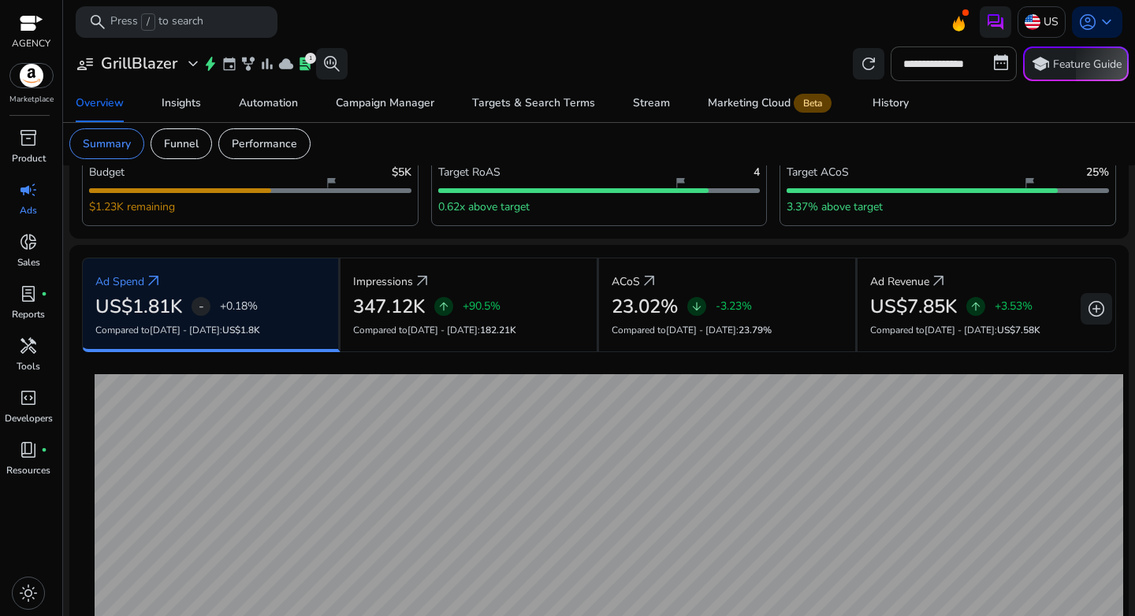
scroll to position [112, 0]
